Goal: Navigation & Orientation: Find specific page/section

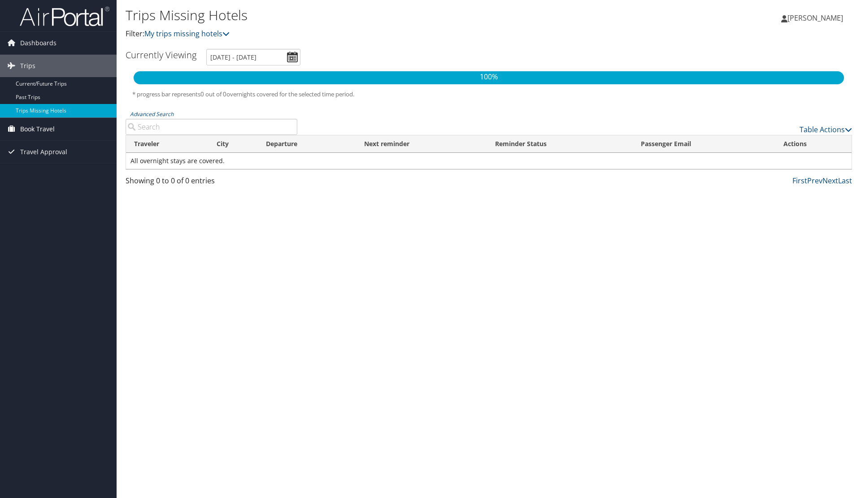
click at [41, 131] on span "Book Travel" at bounding box center [37, 129] width 35 height 22
click at [47, 172] on link "Book/Manage Online Trips" at bounding box center [58, 173] width 117 height 13
